Goal: Task Accomplishment & Management: Manage account settings

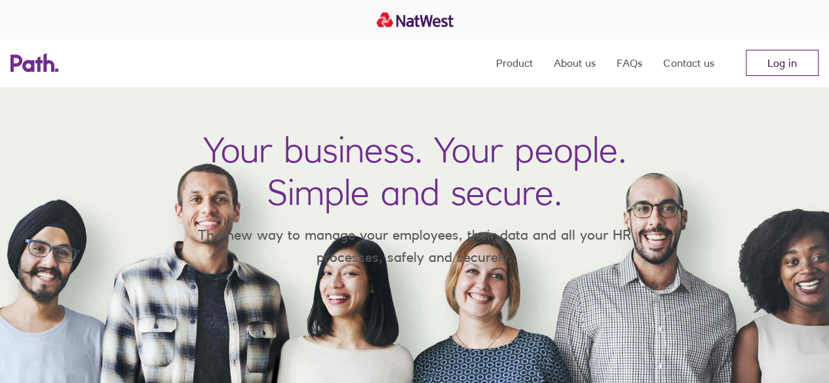
click at [797, 58] on link "Log in" at bounding box center [782, 63] width 73 height 26
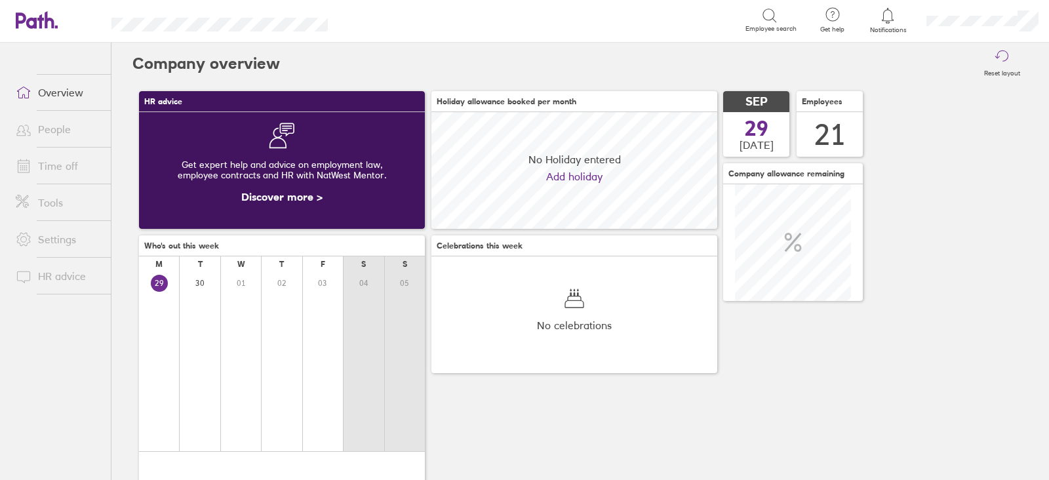
scroll to position [116, 285]
click at [43, 158] on link "Time off" at bounding box center [58, 166] width 106 height 26
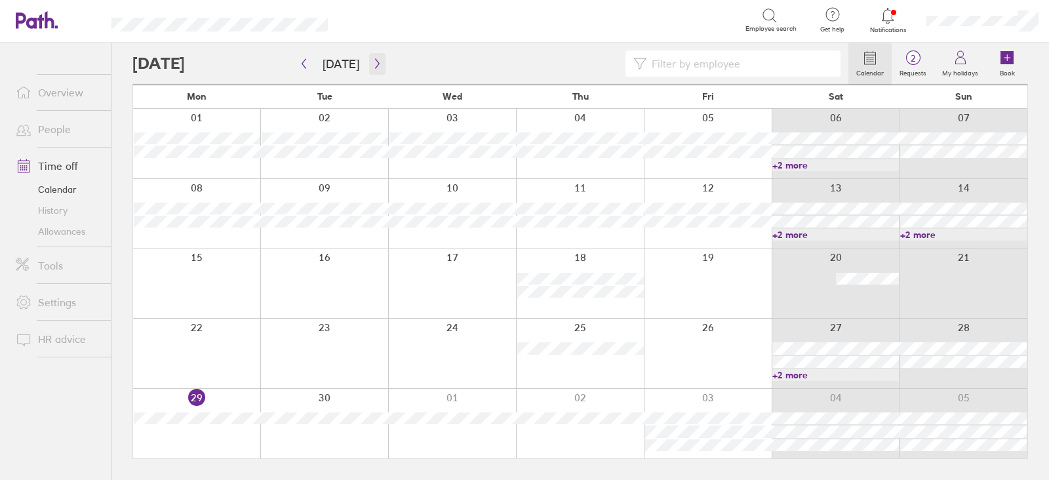
click at [372, 66] on icon "button" at bounding box center [377, 63] width 10 height 10
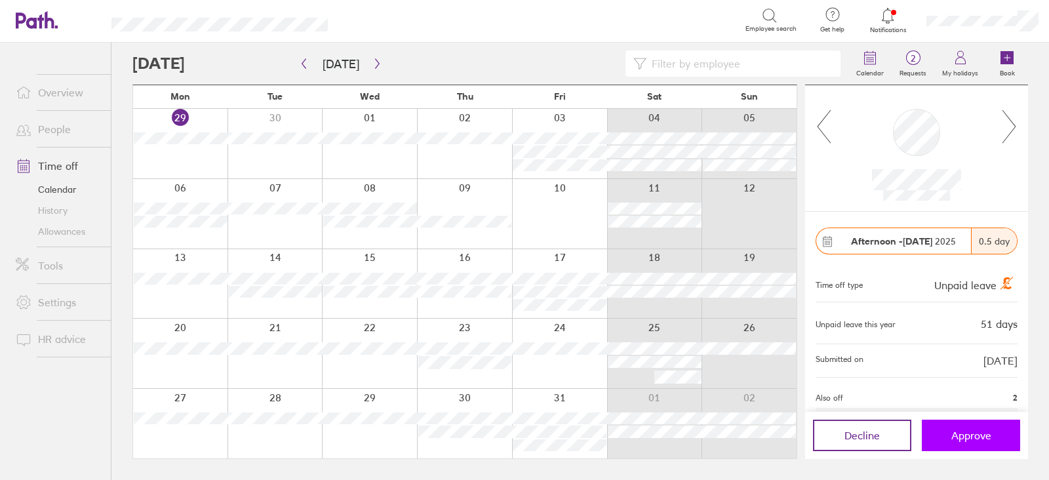
click at [989, 440] on span "Approve" at bounding box center [971, 435] width 40 height 12
click at [967, 431] on span "Approve" at bounding box center [971, 435] width 40 height 12
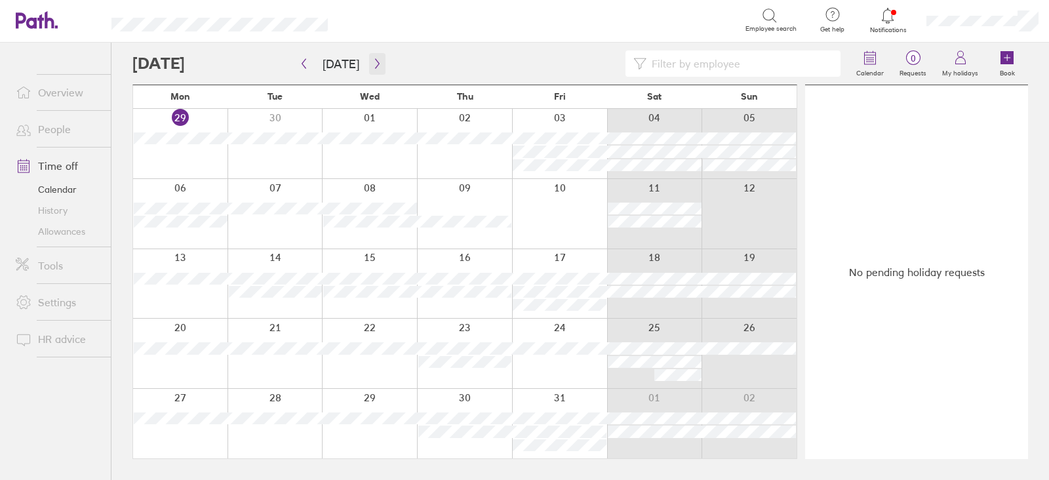
click at [372, 58] on icon "button" at bounding box center [377, 63] width 10 height 10
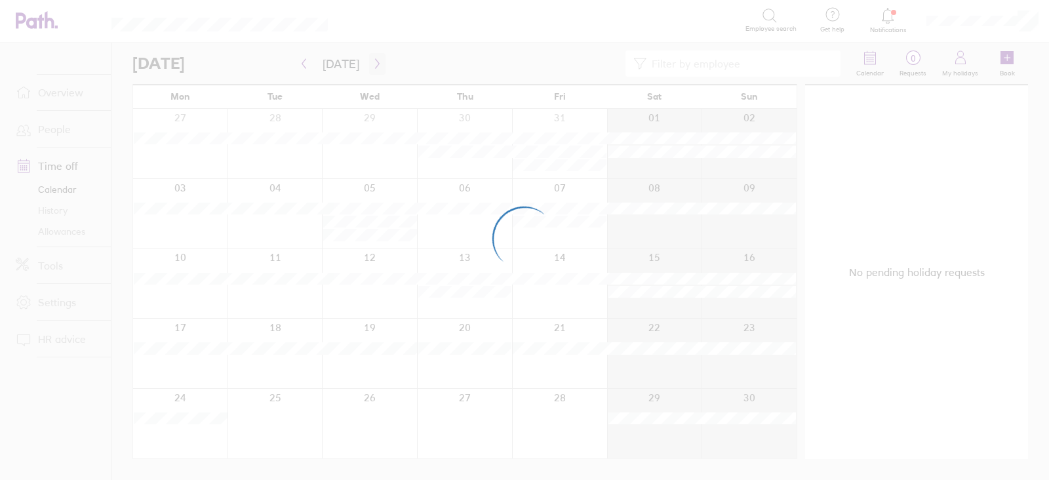
click at [370, 58] on div at bounding box center [524, 240] width 1049 height 480
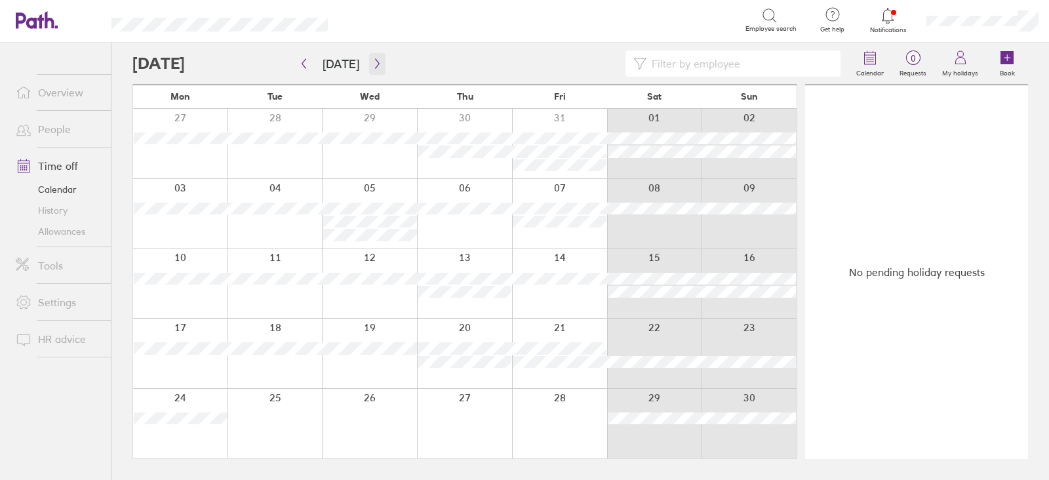
click at [372, 58] on icon "button" at bounding box center [377, 63] width 10 height 10
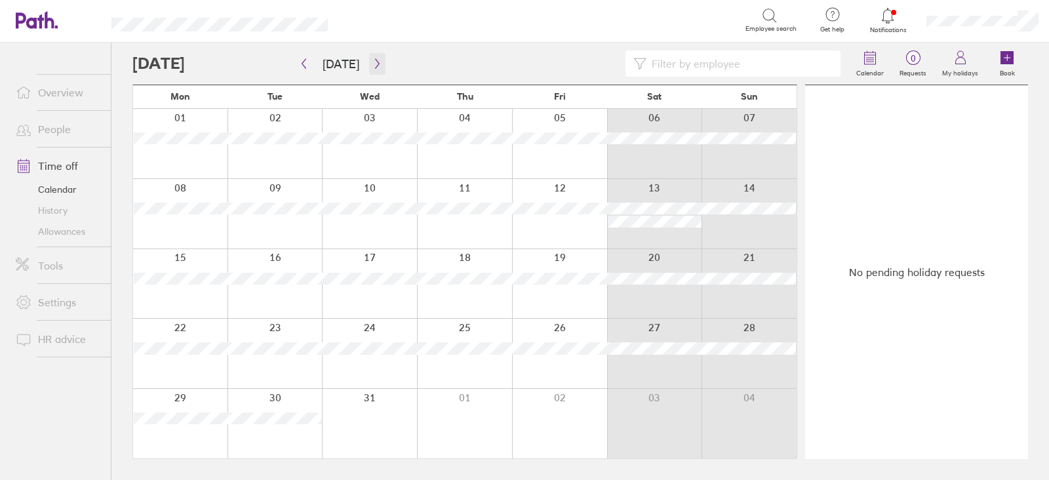
click at [374, 66] on icon "button" at bounding box center [377, 63] width 10 height 10
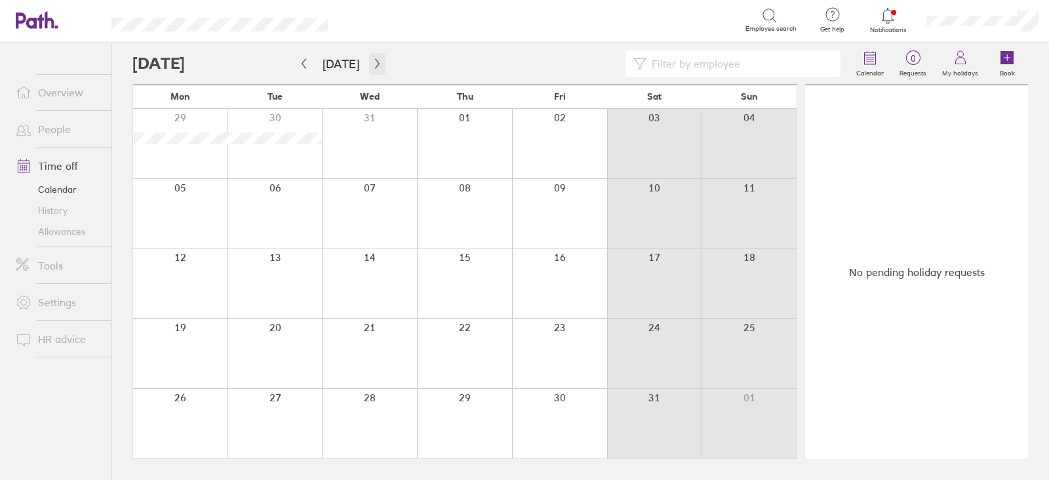
click at [374, 66] on icon "button" at bounding box center [377, 63] width 10 height 10
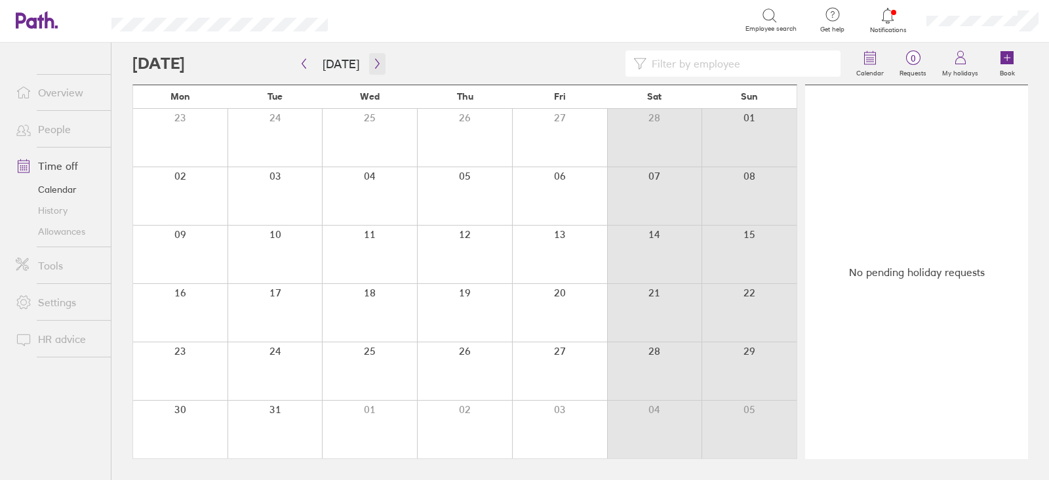
click at [374, 66] on icon "button" at bounding box center [377, 63] width 10 height 10
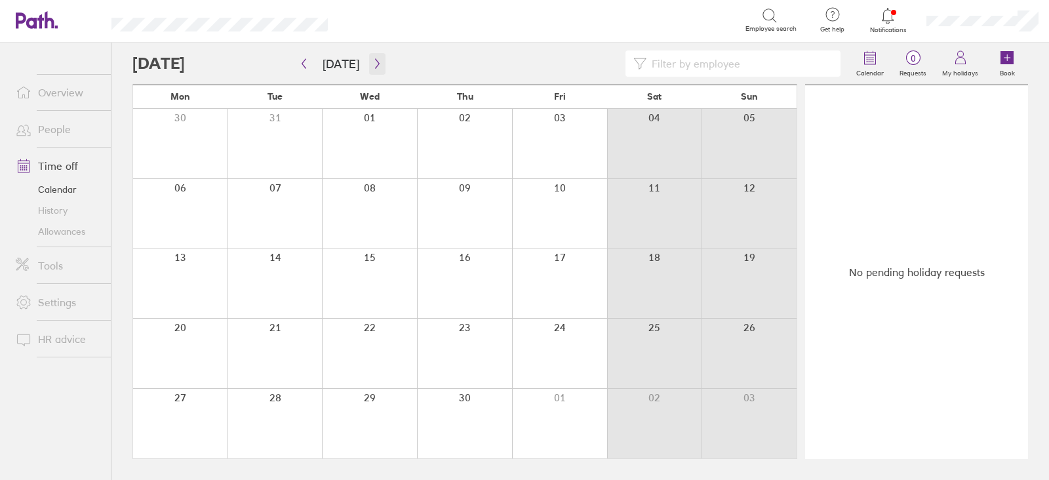
click at [374, 66] on icon "button" at bounding box center [377, 63] width 10 height 10
